Goal: Information Seeking & Learning: Learn about a topic

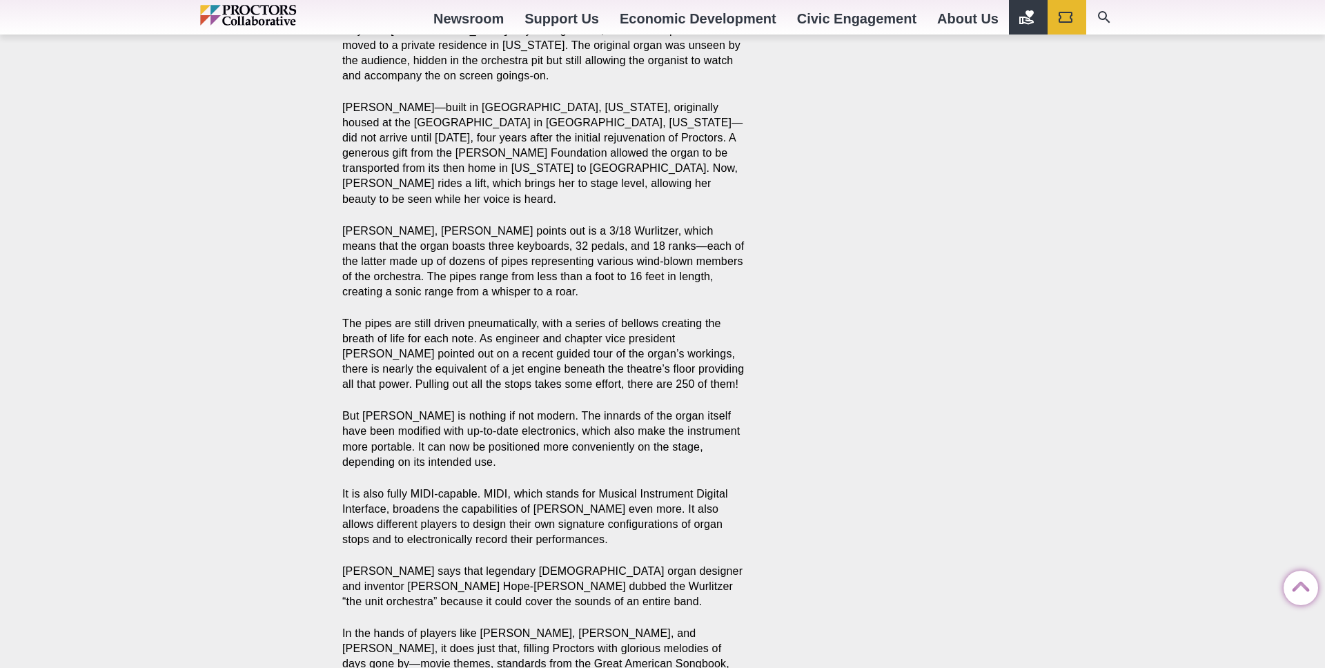
scroll to position [1009, 0]
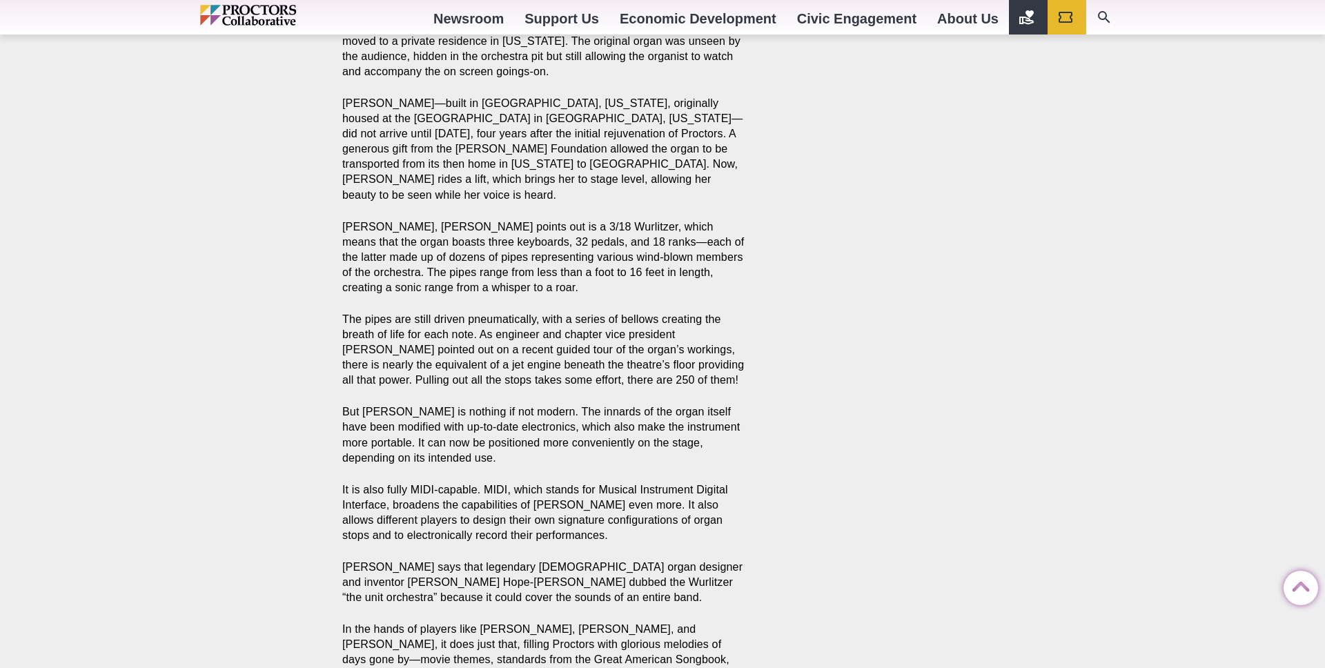
click at [464, 560] on p "[PERSON_NAME] says that legendary [DEMOGRAPHIC_DATA] organ designer and invento…" at bounding box center [545, 583] width 406 height 46
click at [464, 560] on p "Hackert says that legendary British organ designer and inventor Robert Hope-Jon…" at bounding box center [545, 583] width 406 height 46
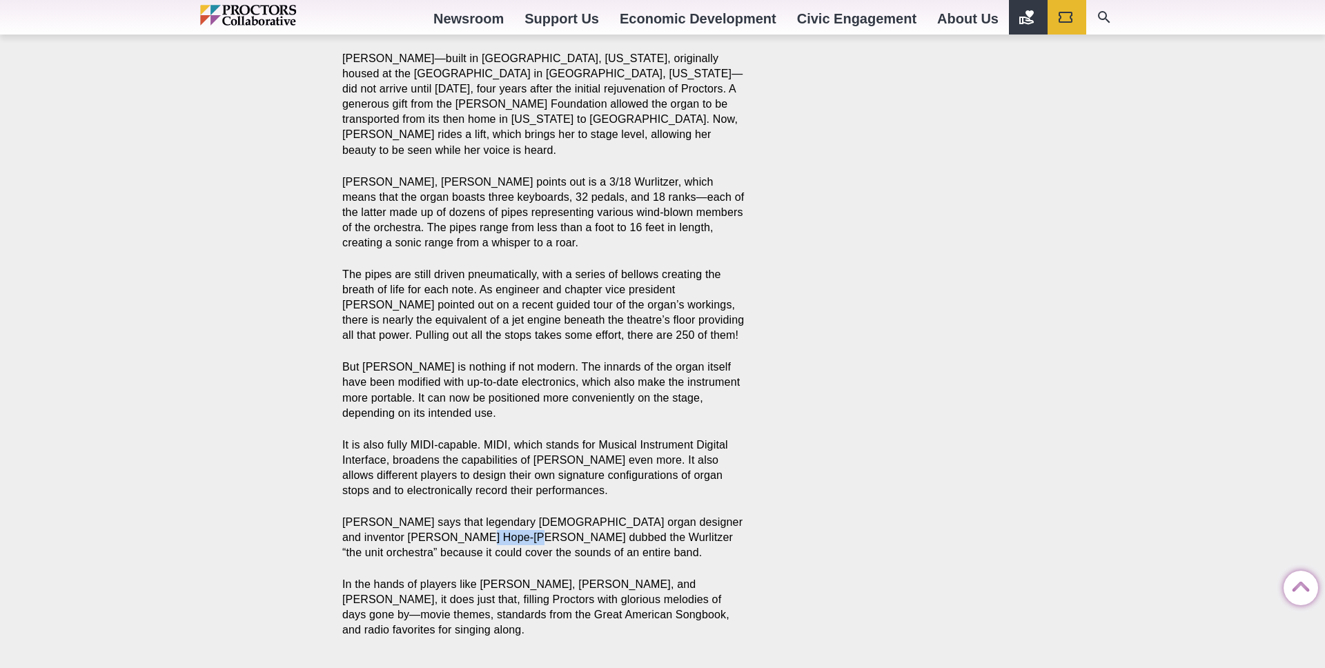
scroll to position [1056, 0]
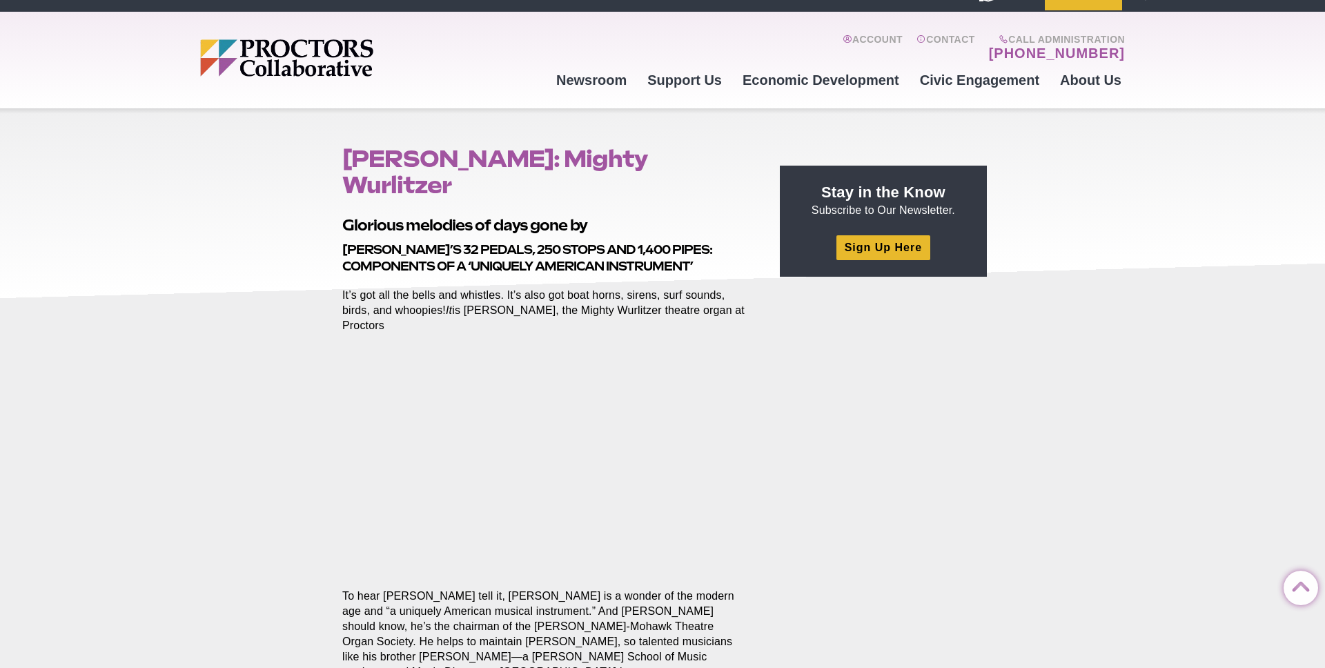
scroll to position [0, 0]
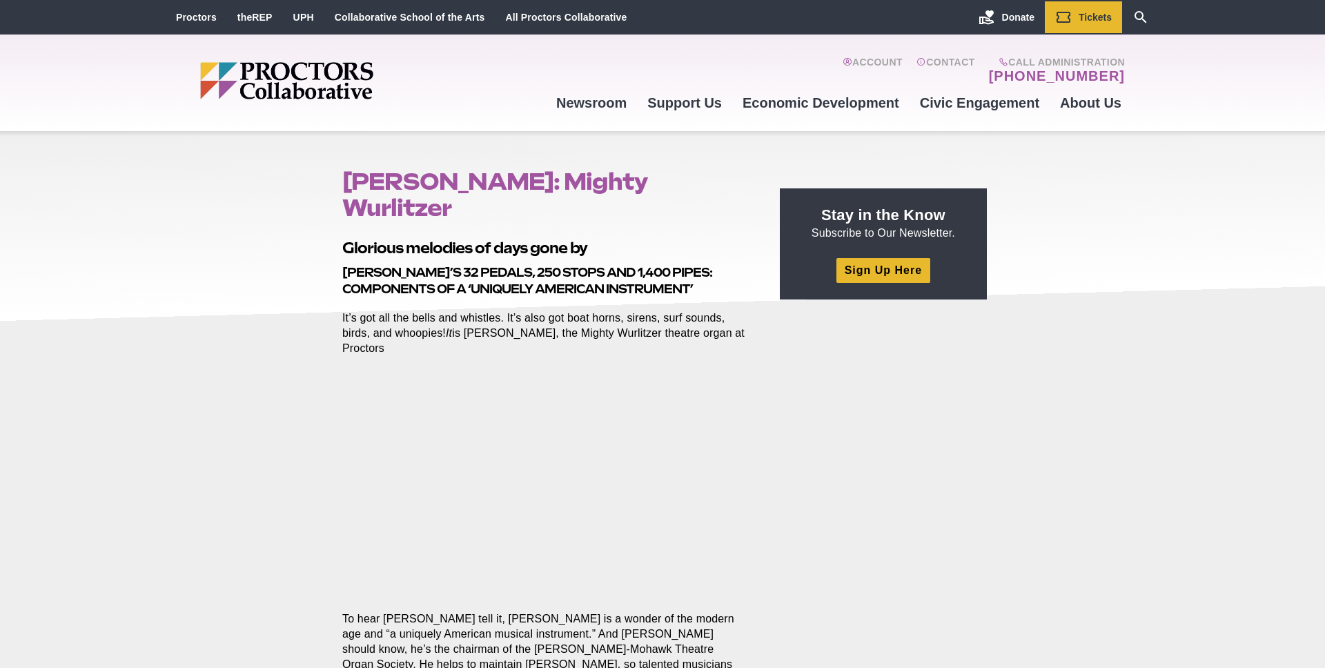
click at [308, 85] on img "Main site navigation and header" at bounding box center [339, 80] width 279 height 37
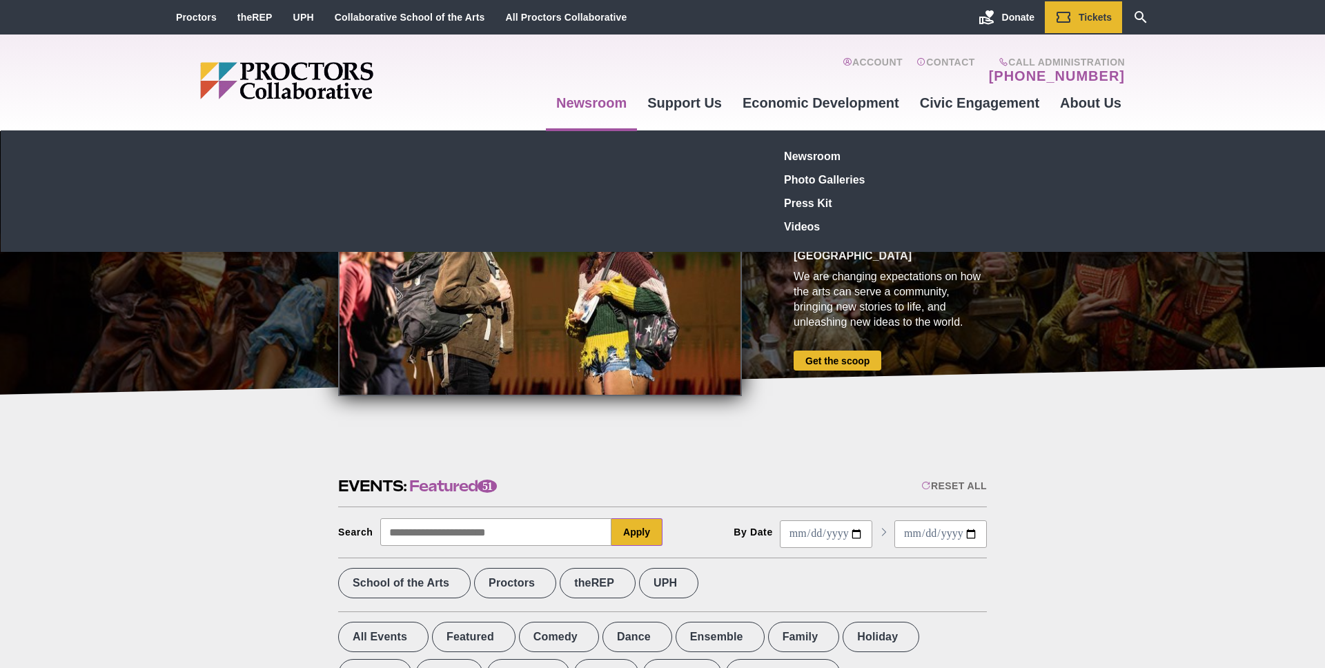
click at [582, 101] on link "Newsroom" at bounding box center [591, 102] width 91 height 37
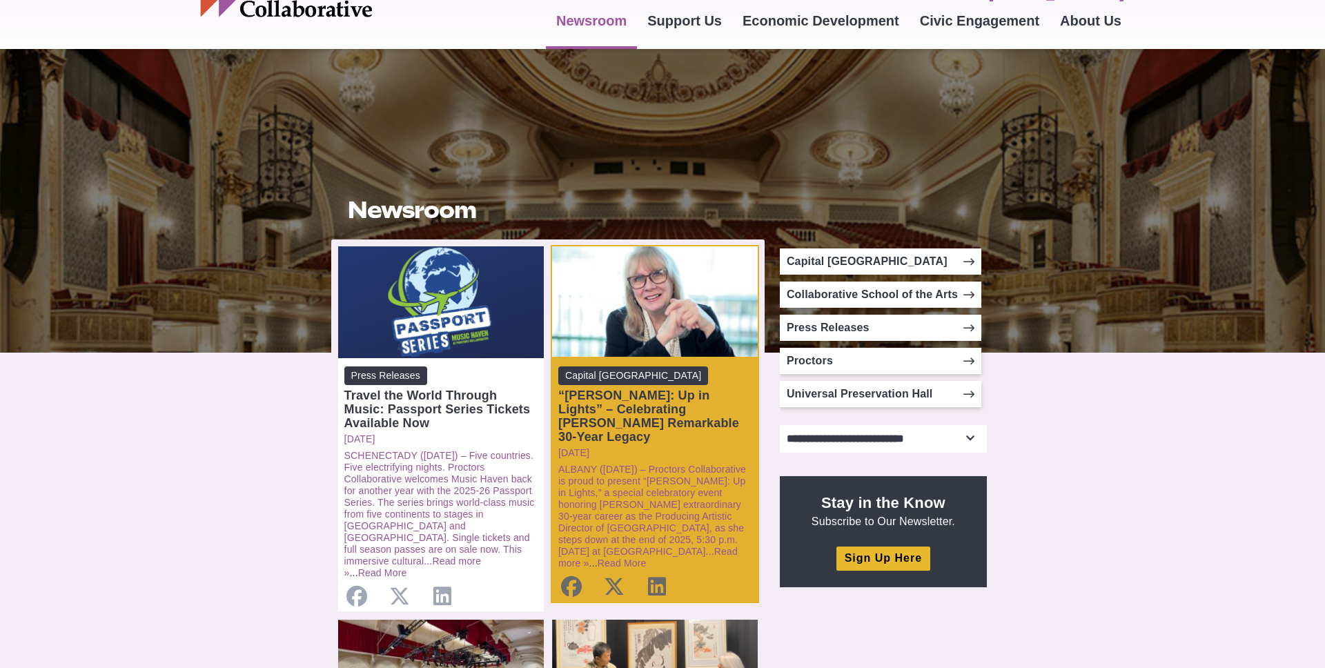
scroll to position [190, 0]
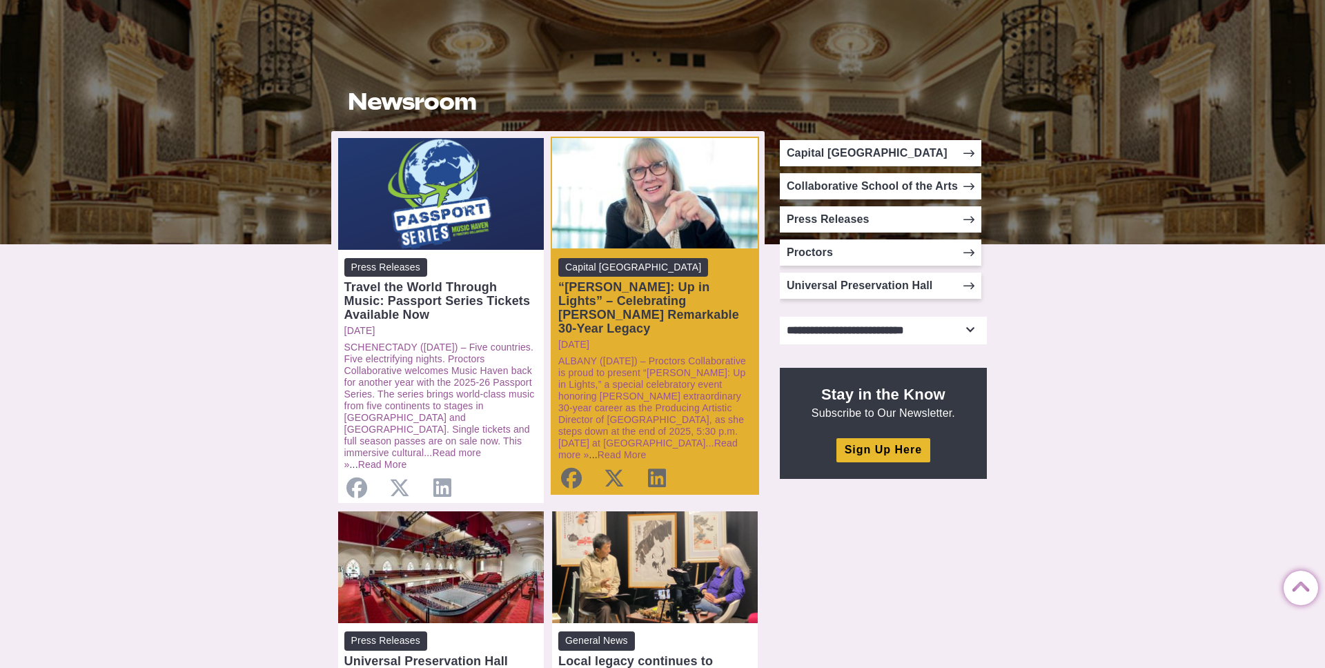
click at [647, 293] on div "“Maggie: Up in Lights” – Celebrating Maggie Mancinelli-Cahill’s Remarkable 30-Y…" at bounding box center [654, 307] width 193 height 55
